Goal: Register for event/course

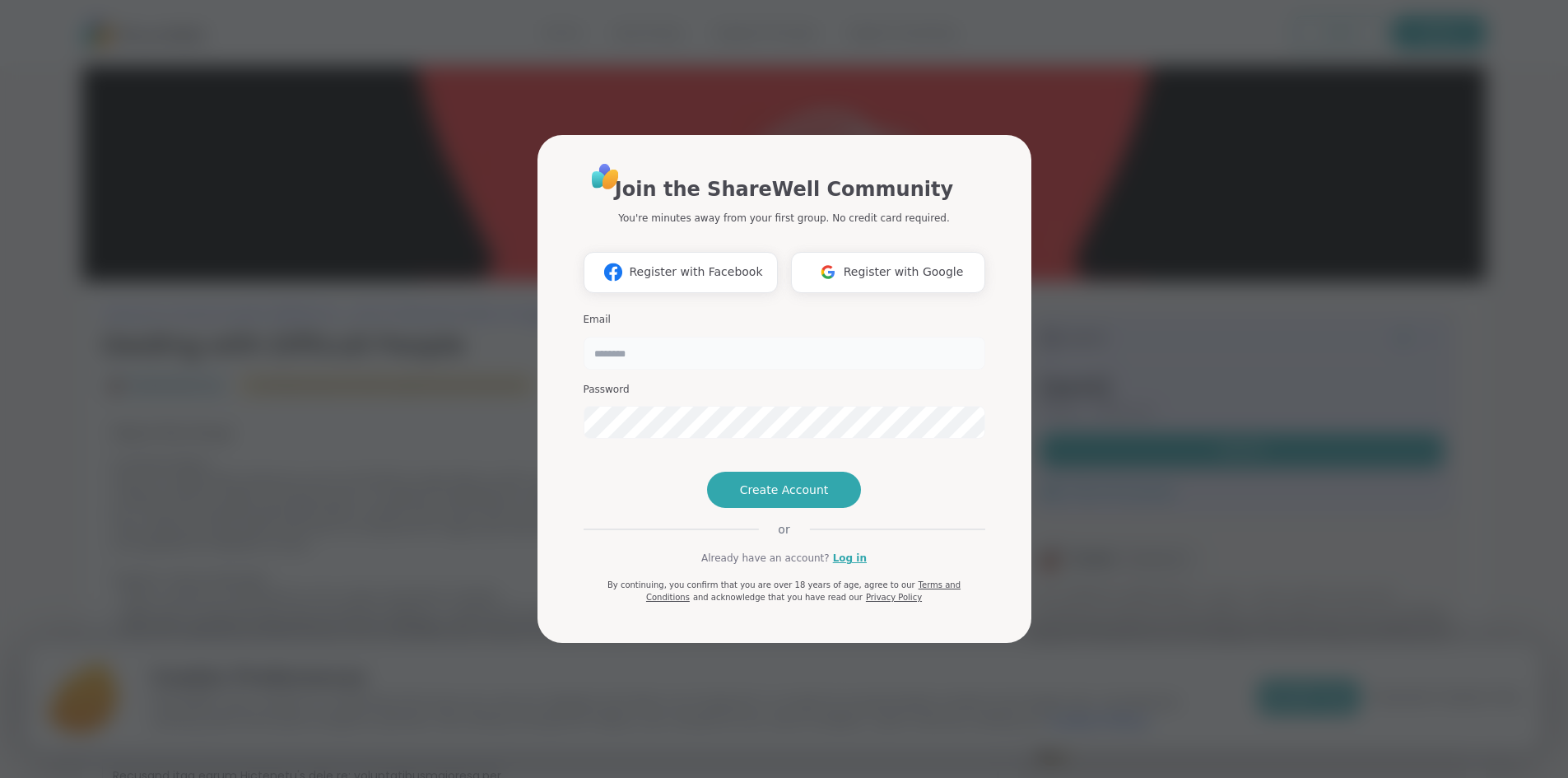
click at [657, 337] on input "email" at bounding box center [784, 353] width 402 height 33
type input "**********"
click at [806, 498] on span "Create Account" at bounding box center [784, 491] width 89 height 17
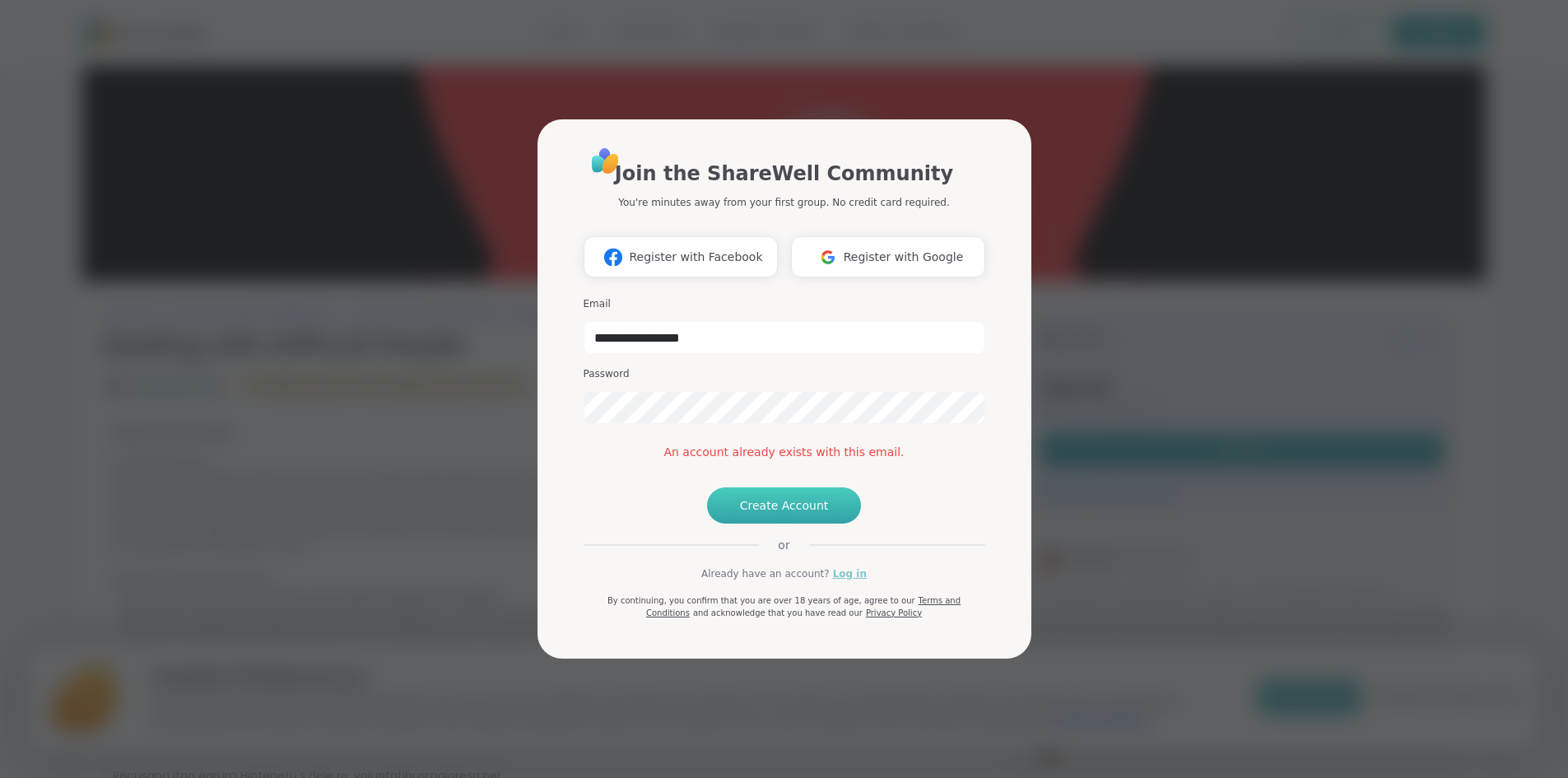
click at [843, 582] on link "Log in" at bounding box center [850, 574] width 34 height 15
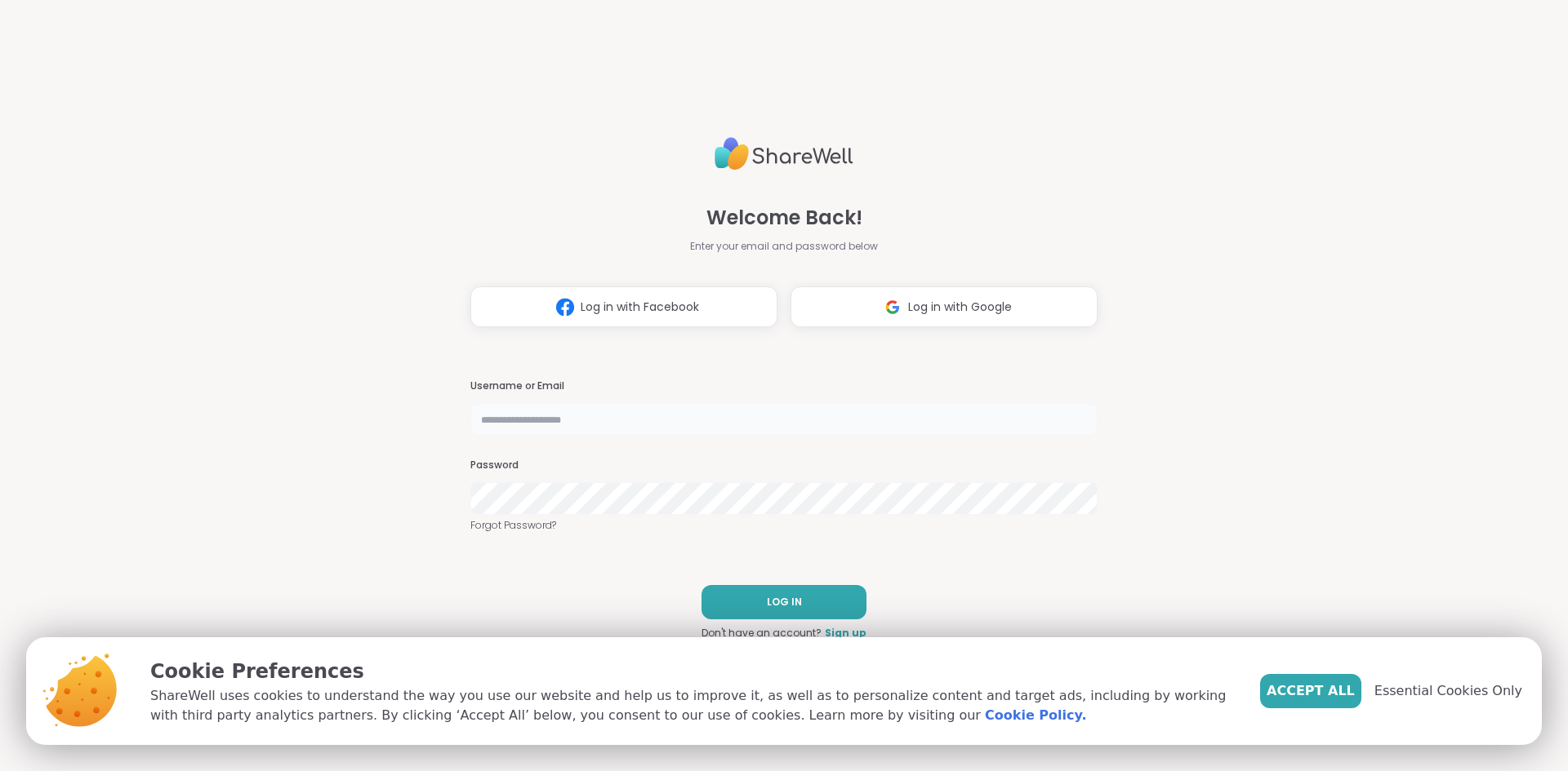
click at [496, 425] on input "text" at bounding box center [784, 419] width 627 height 33
type input "**********"
click at [784, 587] on button "LOG IN" at bounding box center [783, 602] width 165 height 34
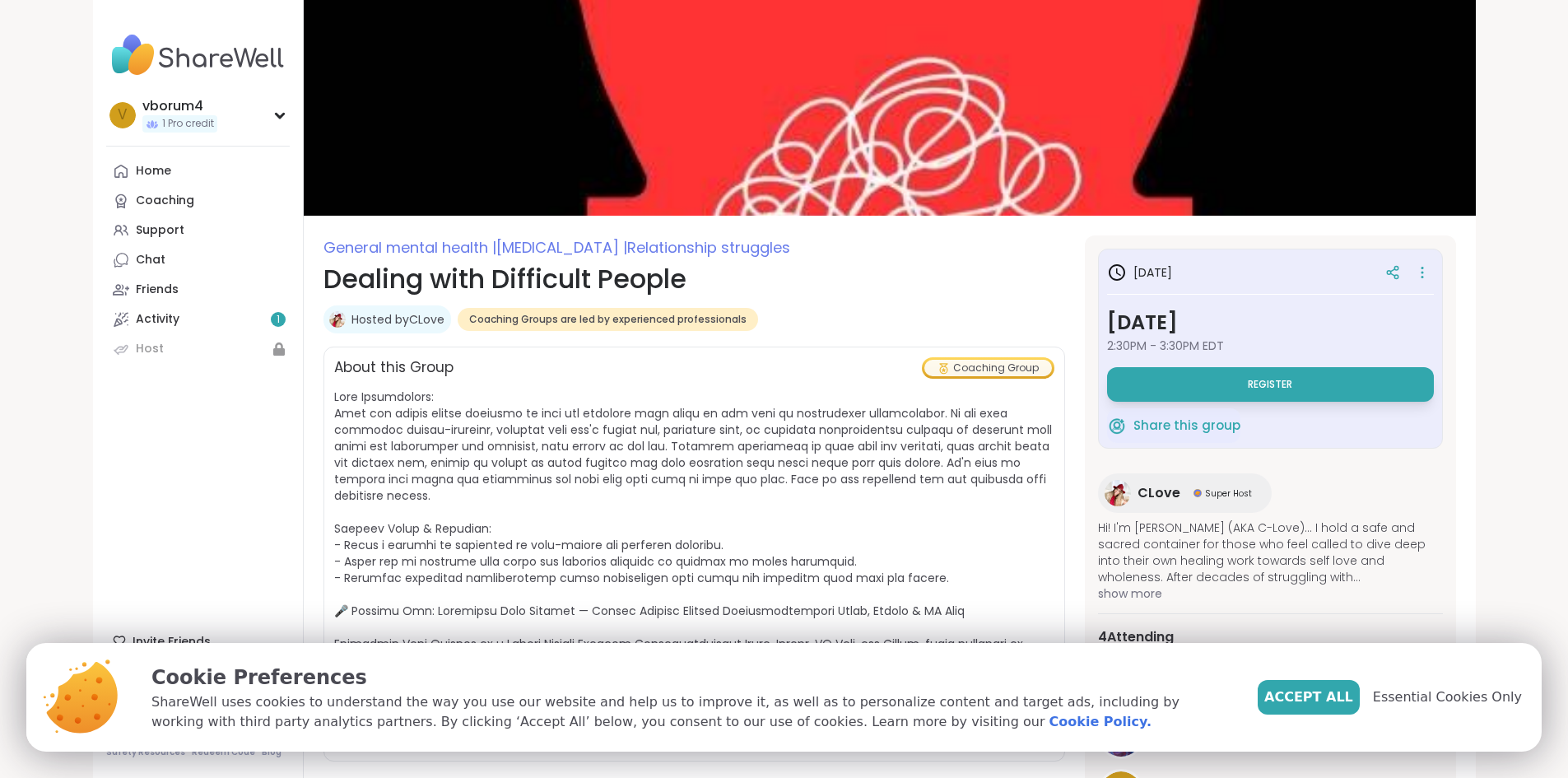
click at [1329, 671] on div "Accept All Essential Cookies Only" at bounding box center [1390, 698] width 265 height 69
click at [1333, 695] on span "Accept All" at bounding box center [1309, 697] width 89 height 19
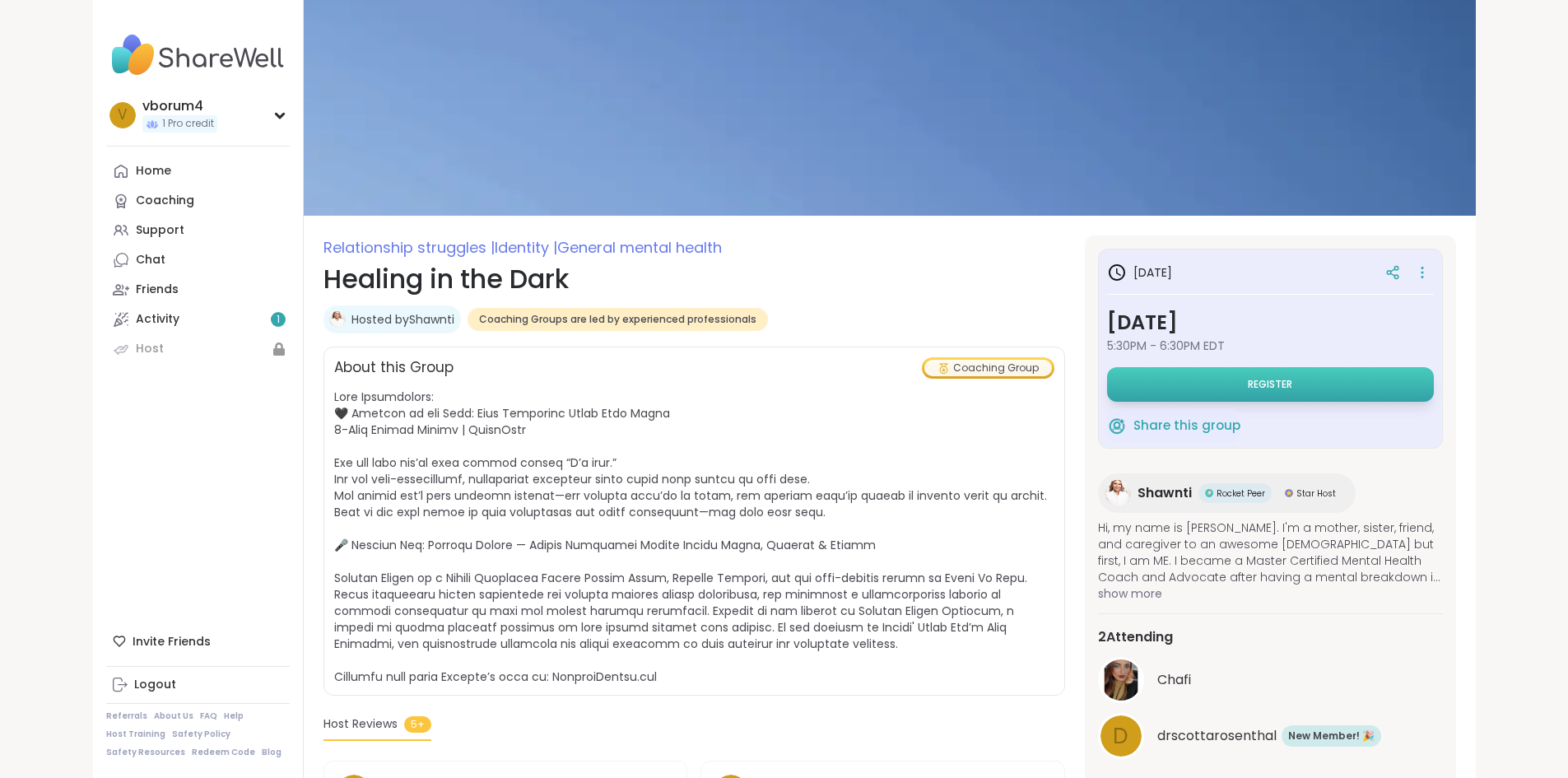
click at [1298, 385] on button "Register" at bounding box center [1271, 384] width 327 height 35
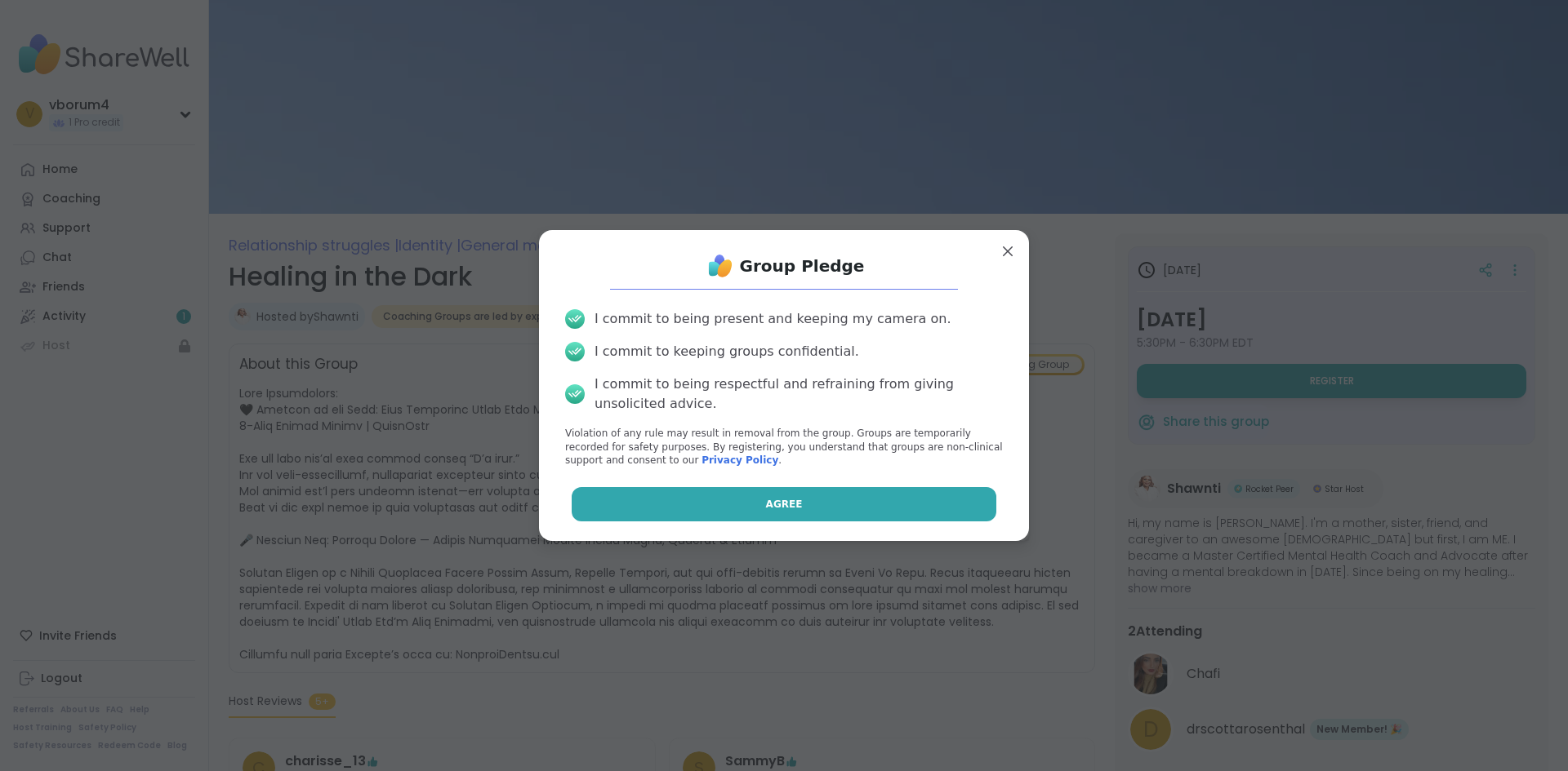
click at [817, 498] on button "Agree" at bounding box center [784, 504] width 425 height 34
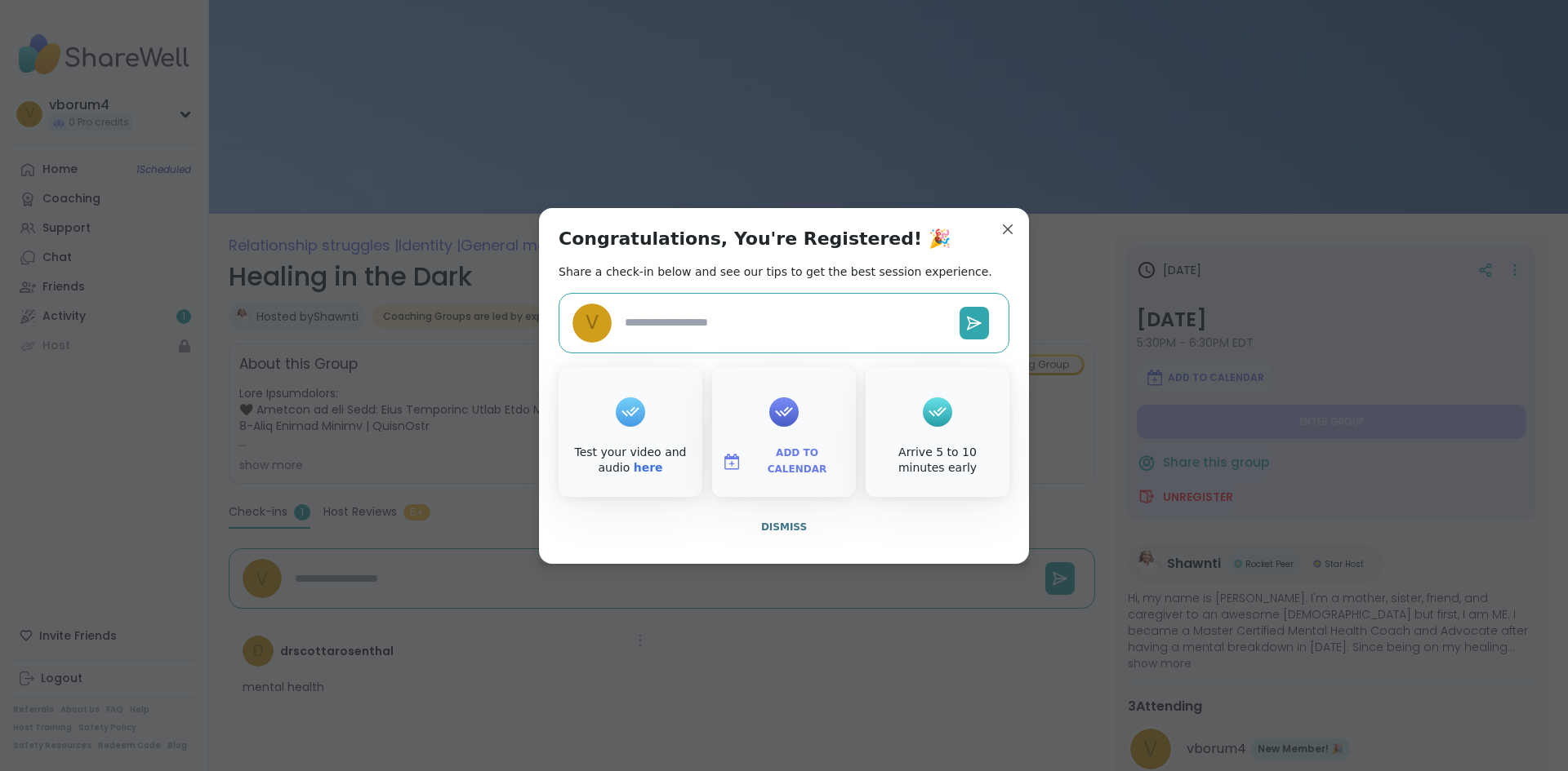
click at [790, 450] on button "Add to Calendar" at bounding box center [784, 462] width 137 height 34
click at [789, 309] on button "Google Calendar" at bounding box center [784, 313] width 125 height 36
type textarea "*"
